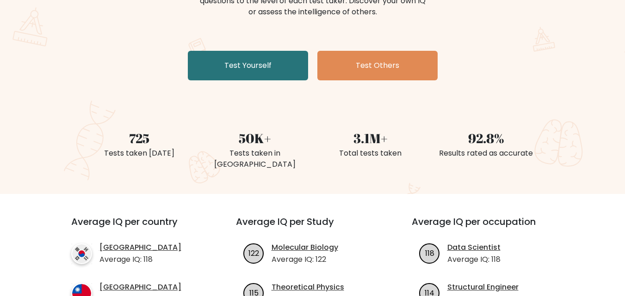
scroll to position [147, 0]
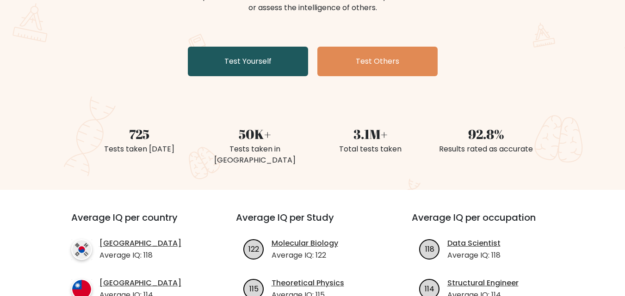
click at [272, 68] on link "Test Yourself" at bounding box center [248, 62] width 120 height 30
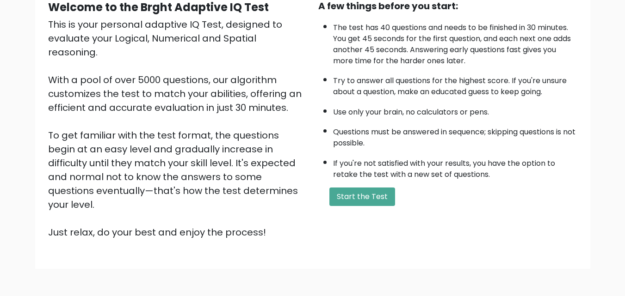
scroll to position [127, 0]
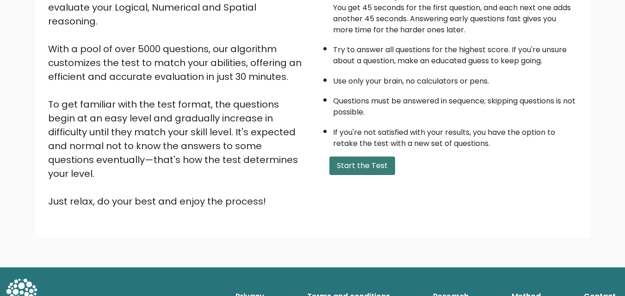
click at [349, 166] on button "Start the Test" at bounding box center [362, 166] width 66 height 18
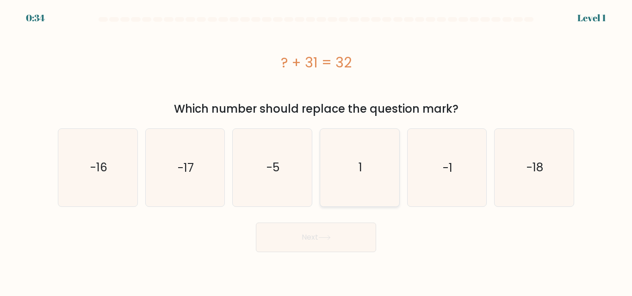
click at [368, 166] on icon "1" at bounding box center [359, 167] width 77 height 77
click at [316, 151] on input "d. 1" at bounding box center [316, 149] width 0 height 2
radio input "true"
click at [326, 237] on icon at bounding box center [324, 237] width 12 height 5
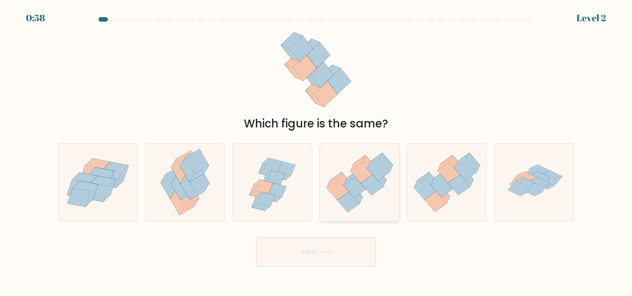
click at [369, 189] on icon at bounding box center [372, 185] width 22 height 20
click at [316, 151] on input "d." at bounding box center [316, 149] width 0 height 2
radio input "true"
click at [327, 255] on icon at bounding box center [324, 252] width 12 height 5
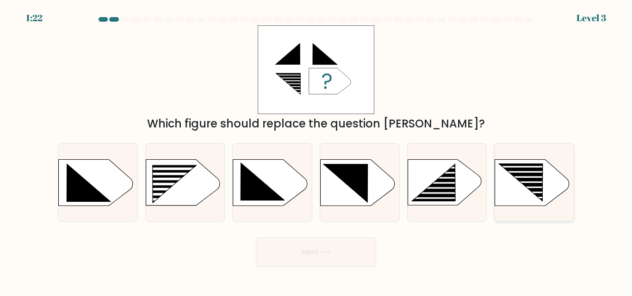
click at [511, 191] on icon at bounding box center [532, 183] width 74 height 46
click at [316, 151] on input "f." at bounding box center [316, 149] width 0 height 2
radio input "true"
click at [320, 262] on button "Next" at bounding box center [316, 253] width 120 height 30
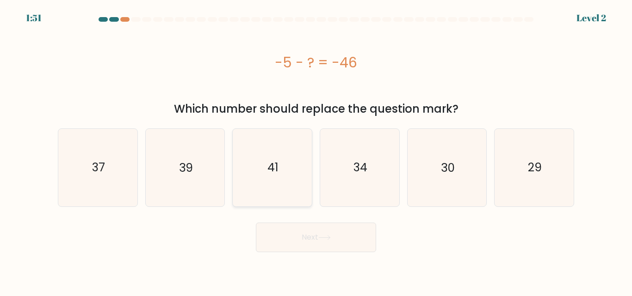
click at [278, 177] on icon "41" at bounding box center [272, 167] width 77 height 77
click at [316, 151] on input "c. 41" at bounding box center [316, 149] width 0 height 2
radio input "true"
click at [305, 245] on button "Next" at bounding box center [316, 238] width 120 height 30
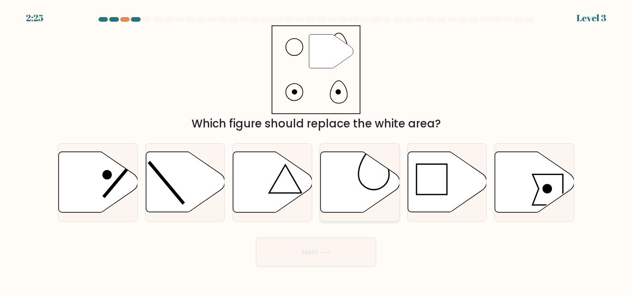
click at [343, 196] on icon at bounding box center [359, 182] width 79 height 61
click at [316, 151] on input "d." at bounding box center [316, 149] width 0 height 2
radio input "true"
click at [308, 257] on button "Next" at bounding box center [316, 253] width 120 height 30
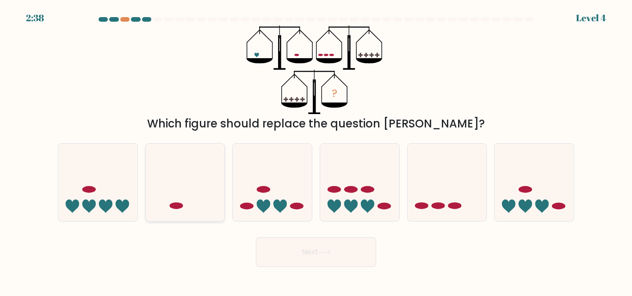
click at [190, 189] on icon at bounding box center [185, 182] width 79 height 65
click at [316, 151] on input "b." at bounding box center [316, 149] width 0 height 2
radio input "true"
click at [296, 242] on button "Next" at bounding box center [316, 253] width 120 height 30
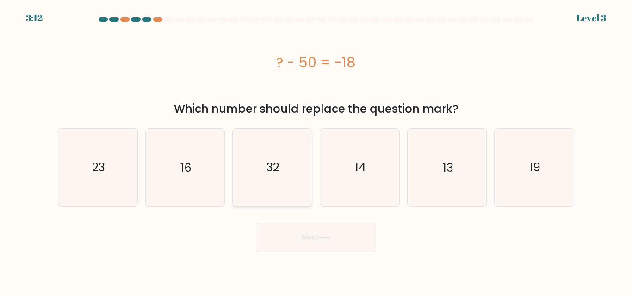
click at [278, 182] on icon "32" at bounding box center [272, 167] width 77 height 77
click at [316, 151] on input "c. 32" at bounding box center [316, 149] width 0 height 2
radio input "true"
click at [282, 240] on button "Next" at bounding box center [316, 238] width 120 height 30
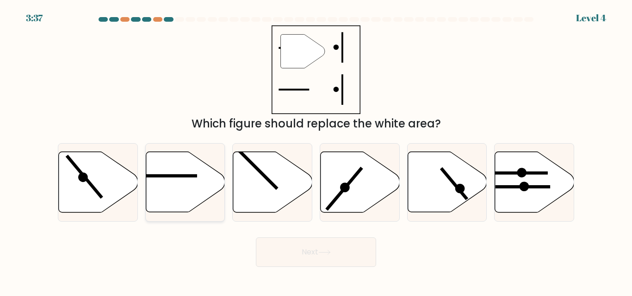
click at [190, 185] on icon at bounding box center [185, 182] width 79 height 61
click at [316, 151] on input "b." at bounding box center [316, 149] width 0 height 2
radio input "true"
click at [295, 265] on button "Next" at bounding box center [316, 253] width 120 height 30
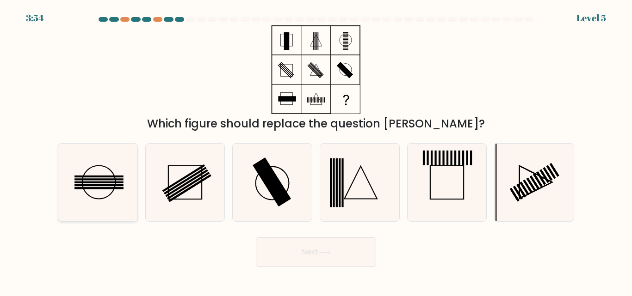
click at [100, 192] on icon at bounding box center [97, 182] width 77 height 77
click at [316, 151] on input "a." at bounding box center [316, 149] width 0 height 2
radio input "true"
click at [330, 261] on button "Next" at bounding box center [316, 253] width 120 height 30
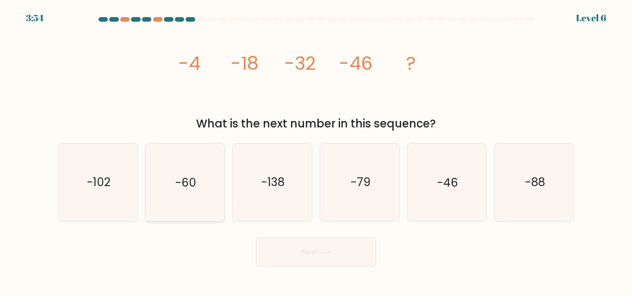
click at [197, 167] on icon "-60" at bounding box center [184, 182] width 77 height 77
click at [316, 151] on input "b. -60" at bounding box center [316, 149] width 0 height 2
radio input "true"
click at [276, 246] on button "Next" at bounding box center [316, 253] width 120 height 30
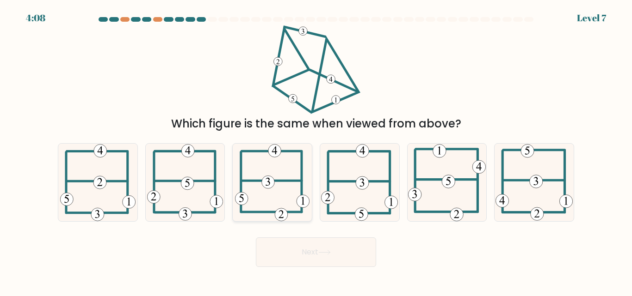
click at [289, 184] on icon at bounding box center [272, 182] width 74 height 77
click at [316, 151] on input "c." at bounding box center [316, 149] width 0 height 2
radio input "true"
click at [306, 252] on button "Next" at bounding box center [316, 253] width 120 height 30
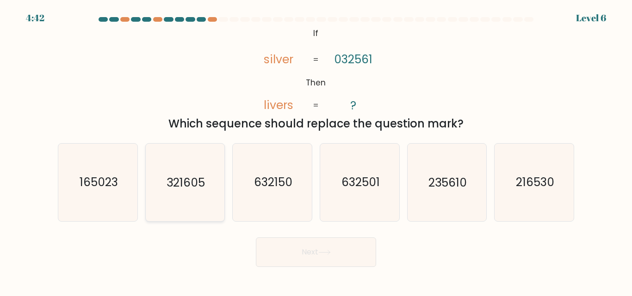
click at [205, 213] on icon "321605" at bounding box center [184, 182] width 77 height 77
click at [316, 151] on input "b. 321605" at bounding box center [316, 149] width 0 height 2
radio input "true"
click at [292, 264] on button "Next" at bounding box center [316, 253] width 120 height 30
